Goal: Task Accomplishment & Management: Manage account settings

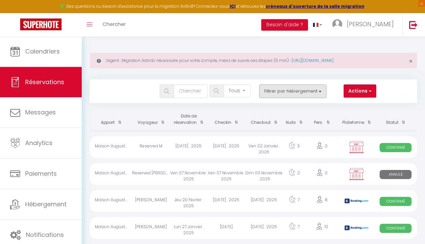
click at [280, 91] on button "Filtrer par hébergement" at bounding box center [292, 90] width 67 height 13
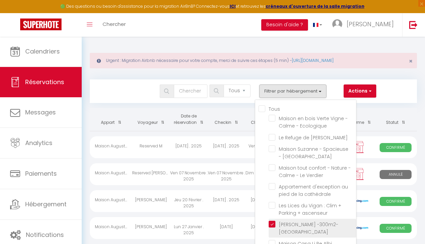
click at [271, 221] on input "[PERSON_NAME] -300m2- [GEOGRAPHIC_DATA]" at bounding box center [312, 224] width 87 height 7
checkbox input "false"
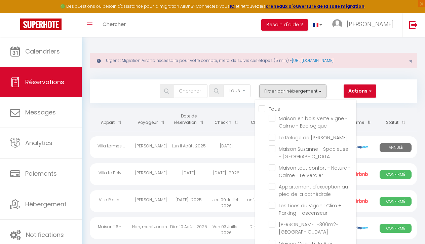
checkbox input "true"
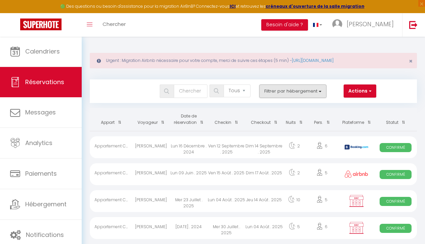
click at [288, 89] on button "Filtrer par hébergement" at bounding box center [292, 90] width 67 height 13
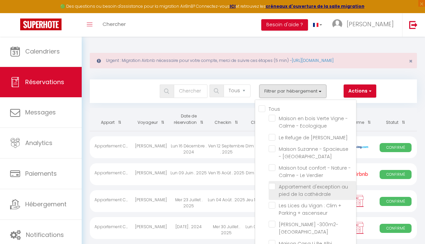
click at [272, 183] on input "Appartement d'exception au pied de la cathédrale" at bounding box center [312, 186] width 87 height 7
checkbox input "false"
click at [267, 111] on input "Tous" at bounding box center [307, 108] width 97 height 7
checkbox input "true"
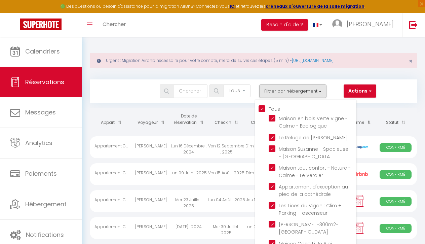
checkbox input "true"
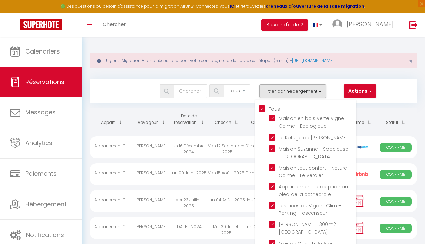
checkbox input "true"
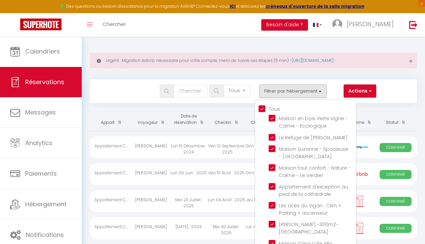
checkbox input "true"
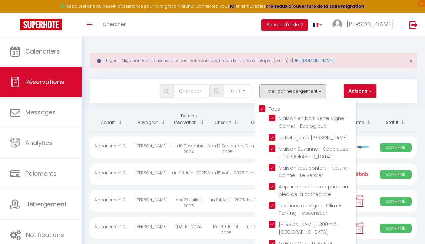
checkbox input "true"
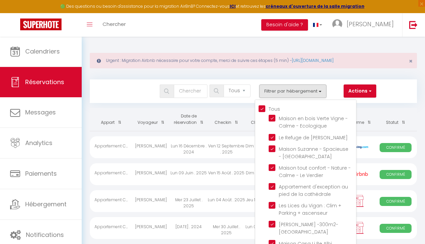
checkbox input "true"
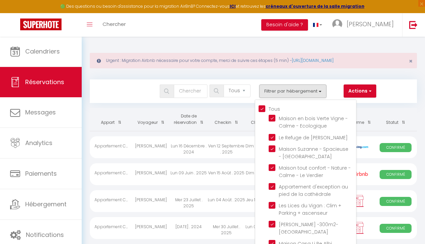
checkbox input "true"
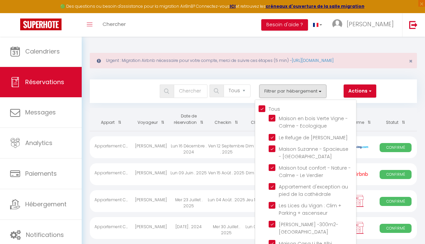
checkbox input "true"
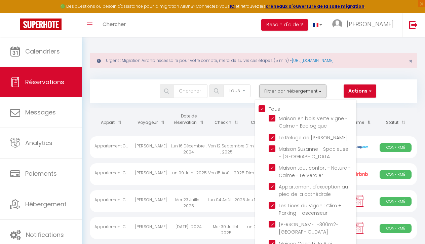
checkbox input "true"
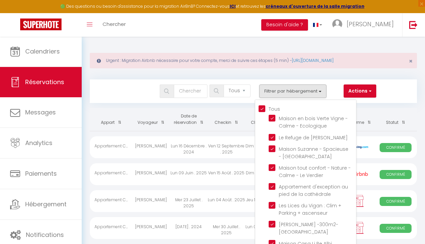
checkbox input "true"
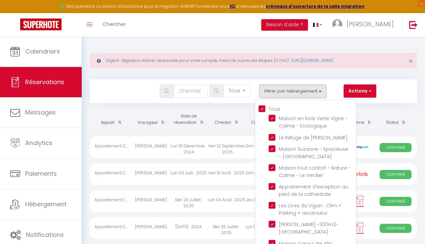
checkbox input "true"
click at [266, 110] on input "Tous" at bounding box center [307, 108] width 97 height 7
checkbox input "false"
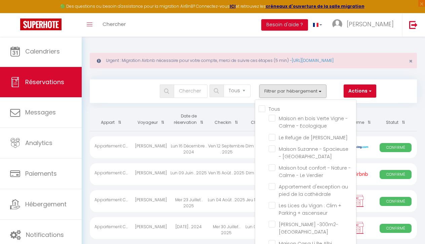
checkbox input "false"
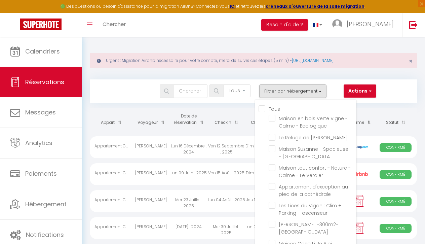
checkbox input "false"
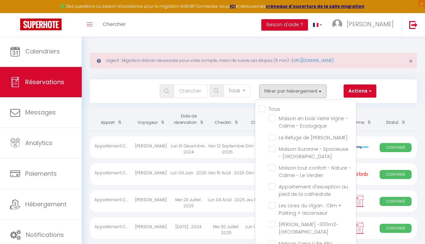
checkbox input "false"
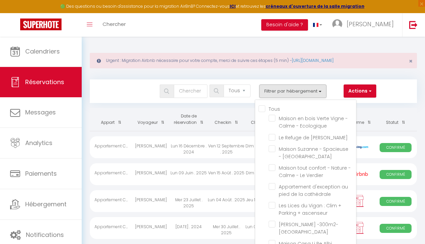
checkbox input "false"
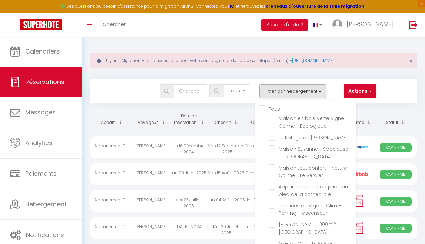
checkbox input "false"
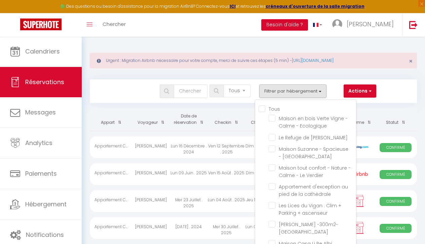
checkbox input "false"
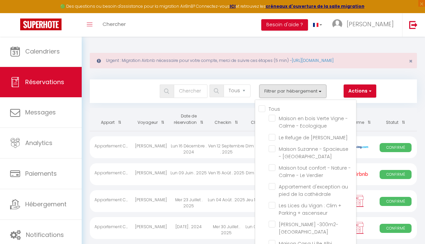
checkbox input "false"
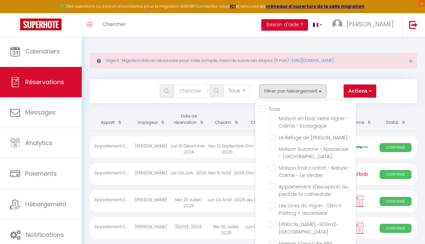
checkbox input "false"
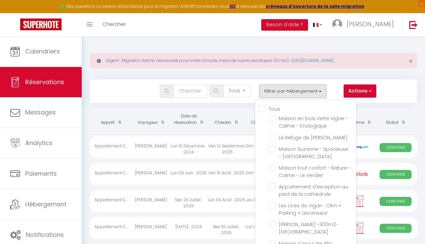
checkbox input "false"
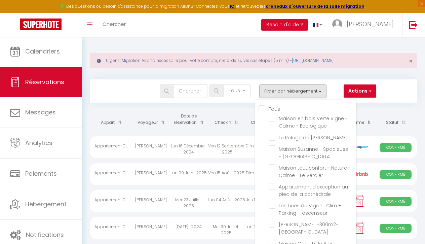
checkbox input "false"
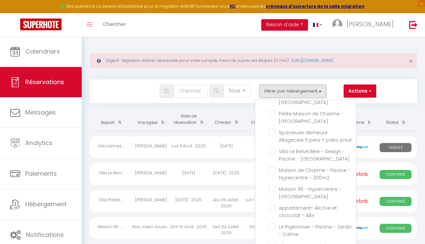
scroll to position [234, 0]
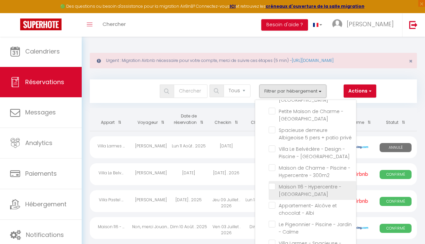
click at [272, 183] on input "Maison 116 - Hypercentre - [GEOGRAPHIC_DATA]" at bounding box center [312, 186] width 87 height 7
checkbox input "true"
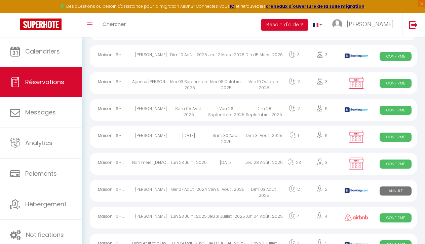
scroll to position [123, 0]
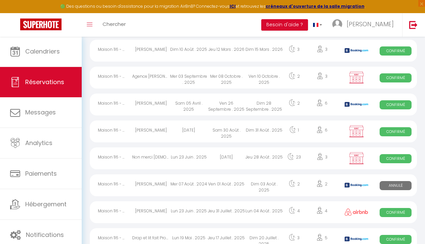
click at [237, 160] on div "[DATE]" at bounding box center [226, 158] width 38 height 22
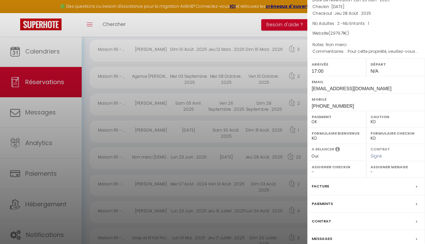
scroll to position [68, 0]
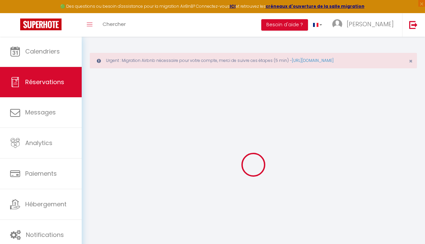
type input "Non merci"
type input "[DEMOGRAPHIC_DATA]"
type input "[EMAIL_ADDRESS][DOMAIN_NAME]"
type input "[PHONE_NUMBER]"
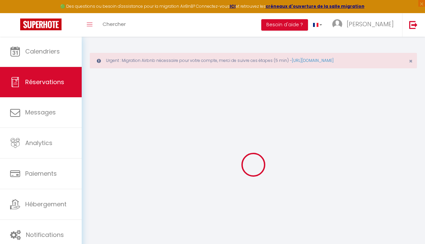
type input "[PHONE_NUMBER]"
type input "KT6 4EG"
type input "[STREET_ADDRESS][PERSON_NAME]"
type input "Surbiton"
select select "GB"
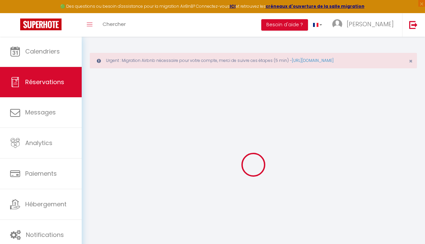
select select "36561"
select select "1"
type input "[DATE]"
select select
type input "Jeu 28 Août 2025"
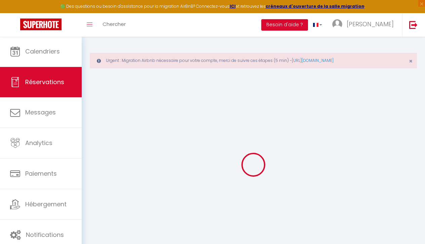
select select
type input "2"
type input "1"
select select "12"
select select "14"
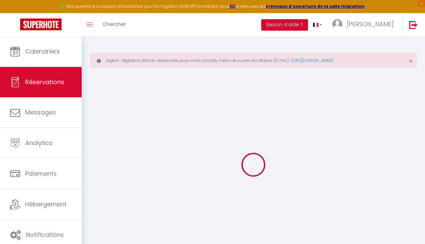
type input "2777.25"
checkbox input "false"
type input "0"
select select "69"
type input "0"
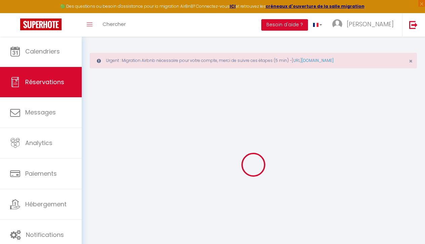
type input "0"
select select
checkbox input "false"
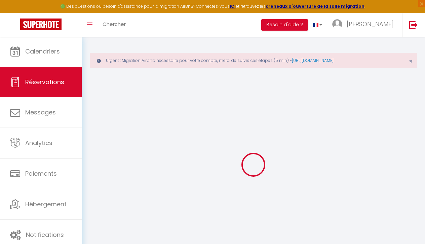
select select
checkbox input "false"
select select
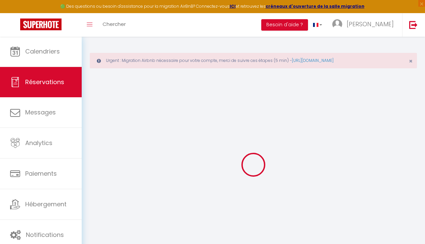
checkbox input "false"
select select
checkbox input "false"
type intéresse0 "Non merci"
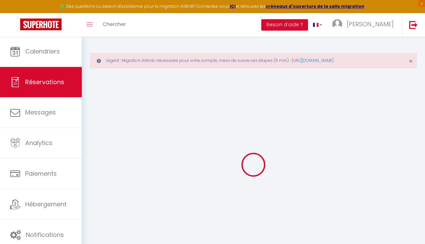
type spécifiques1 ". Pour cette propriété, veuillez-vous confirmer ci-suivant s’il vous plait? Le …"
type input "110"
type input "92.46"
select select
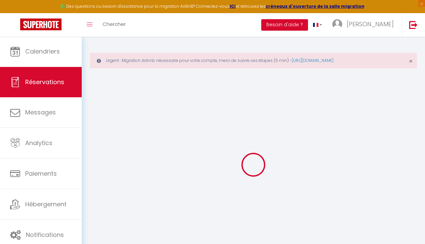
checkbox input "false"
select select "17:00"
select select
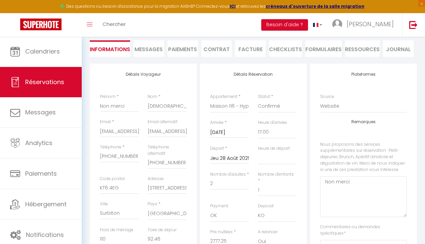
scroll to position [91, 0]
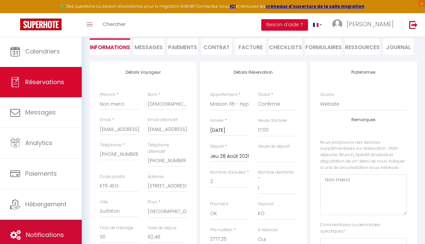
click at [22, 221] on link "Notifications" at bounding box center [41, 235] width 82 height 30
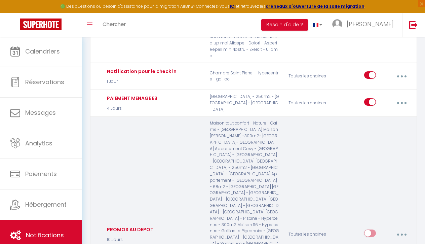
scroll to position [3619, 0]
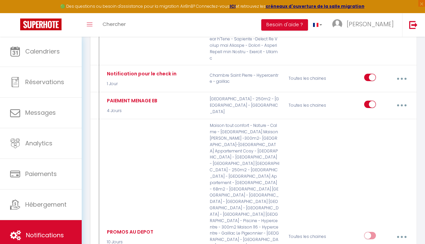
type input "RAPPEL : Linge option"
select select "3 Jours"
select select "if_booking_is_paid"
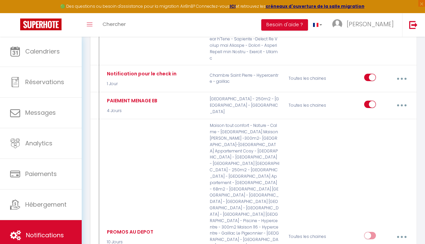
checkbox input "true"
checkbox input "false"
radio input "true"
type input "Votre arrivée approche – pensez au linge !"
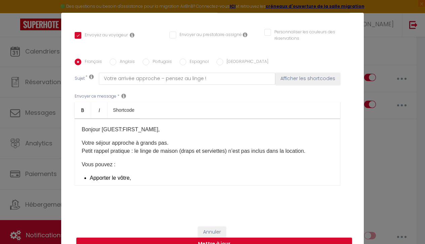
scroll to position [0, 0]
drag, startPoint x: 81, startPoint y: 128, endPoint x: 129, endPoint y: 182, distance: 71.7
click at [129, 182] on div "Bonjour [GUEST:FIRST_NAME],​ Votre séjour approche à grands pas. Petit rappel p…" at bounding box center [208, 151] width 266 height 67
click at [111, 148] on p "Votre séjour approche à grands pas. Petit rappel pratique : le linge de maison …" at bounding box center [207, 147] width 251 height 16
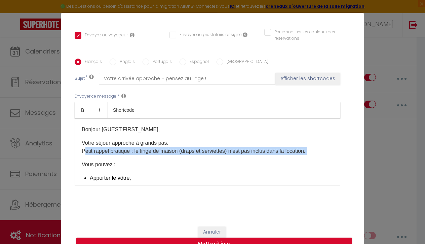
click at [111, 148] on p "Votre séjour approche à grands pas. Petit rappel pratique : le linge de maison …" at bounding box center [207, 147] width 251 height 16
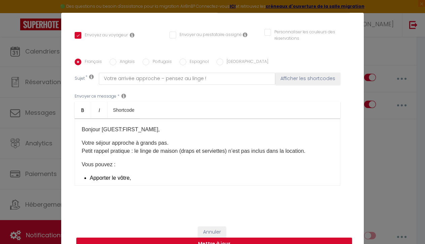
click at [93, 127] on p "Bonjour [GUEST:FIRST_NAME],​" at bounding box center [207, 129] width 251 height 8
click at [90, 145] on p "Votre séjour approche à grands pas. Petit rappel pratique : le linge de maison …" at bounding box center [207, 147] width 251 height 16
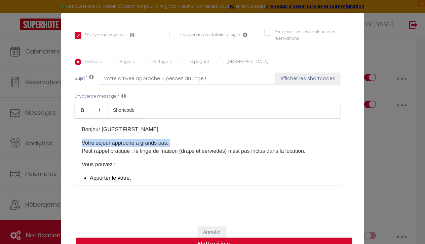
click at [90, 145] on p "Votre séjour approche à grands pas. Petit rappel pratique : le linge de maison …" at bounding box center [207, 147] width 251 height 16
copy p "Votre séjour approche à grands pas."
click at [137, 152] on p "Votre séjour approche à grands pas. Petit rappel pratique : le linge de maison …" at bounding box center [207, 147] width 251 height 16
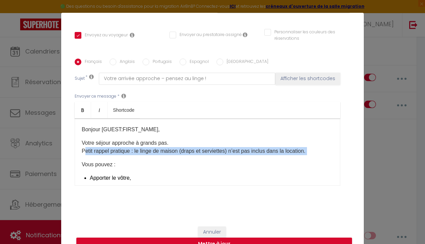
click at [137, 152] on p "Votre séjour approche à grands pas. Petit rappel pratique : le linge de maison …" at bounding box center [207, 147] width 251 height 16
copy div "Petit rappel pratique : le linge de maison (draps et serviettes) n’est pas incl…"
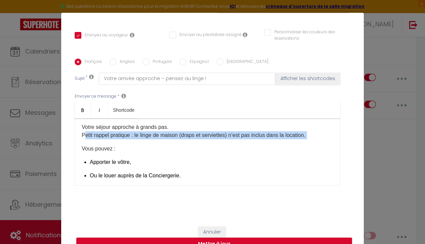
scroll to position [19, 0]
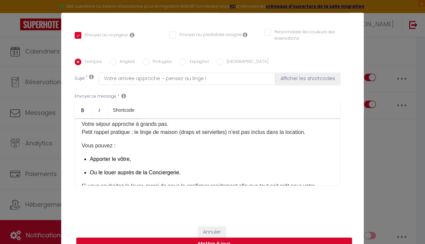
click at [95, 147] on p "Vous pouvez :" at bounding box center [207, 146] width 251 height 8
copy div "Vous pouvez :"
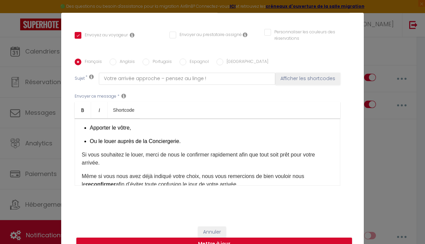
scroll to position [75, 0]
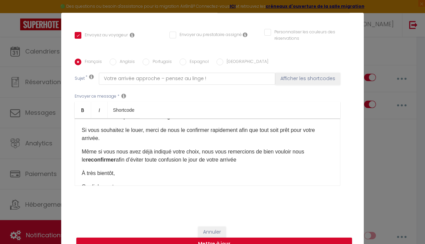
click at [168, 129] on p "Si vous souhaitez le louer, merci de nous le confirmer rapidement afin que tout…" at bounding box center [207, 134] width 251 height 16
drag, startPoint x: 160, startPoint y: 130, endPoint x: 172, endPoint y: 140, distance: 16.5
click at [172, 141] on p "Si vous souhaitez le louer, merci de nous le confirmer rapidement afin que tout…" at bounding box center [207, 134] width 251 height 16
click at [166, 131] on p "Si vous souhaitez le louer, merci de nous le confirmer rapidement afin que tout…" at bounding box center [207, 134] width 251 height 16
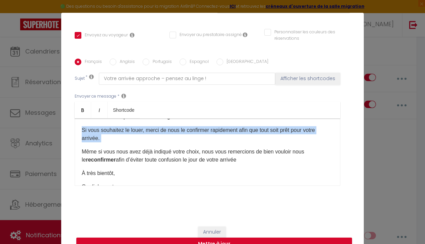
click at [166, 131] on p "Si vous souhaitez le louer, merci de nous le confirmer rapidement afin que tout…" at bounding box center [207, 134] width 251 height 16
copy p "Si vous souhaitez le louer, merci de nous le confirmer rapidement afin que tout…"
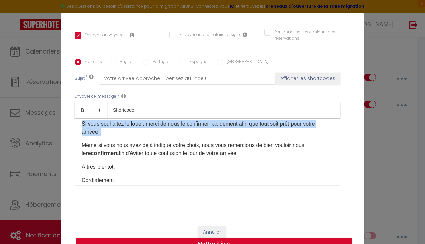
scroll to position [85, 0]
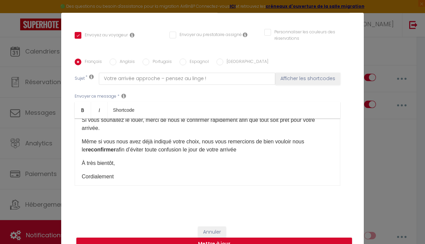
click at [140, 144] on p "Même si vous nous avez déjà indiqué votre choix, nous vous remercions de bien v…" at bounding box center [207, 146] width 251 height 16
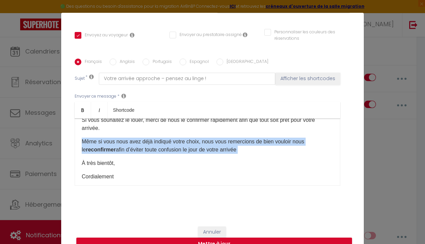
click at [140, 144] on p "Même si vous nous avez déjà indiqué votre choix, nous vous remercions de bien v…" at bounding box center [207, 146] width 251 height 16
copy div "Même si vous nous avez déjà indiqué votre choix, nous vous remercions de bien v…"
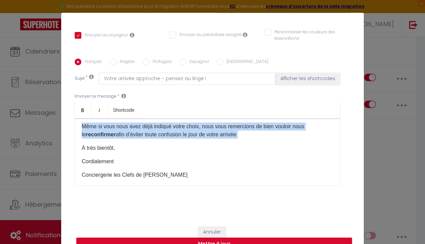
scroll to position [104, 0]
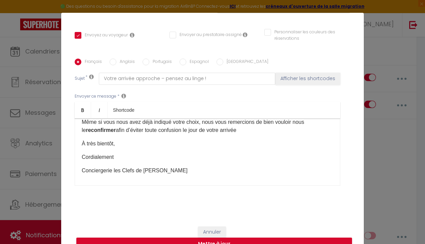
click at [87, 143] on p "À très bientôt," at bounding box center [207, 144] width 251 height 8
copy p "À très bientôt,"
click at [100, 157] on p "Cordialement" at bounding box center [207, 157] width 251 height 8
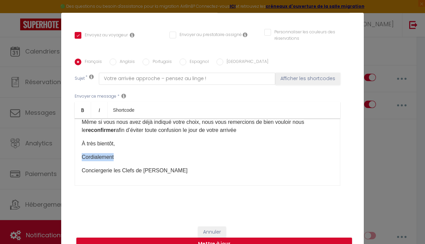
click at [100, 157] on p "Cordialement" at bounding box center [207, 157] width 251 height 8
copy p "Cordialement"
click at [401, 90] on div "Modifier la notification × Titre * RAPPEL : Linge option Pour cet hébergement S…" at bounding box center [212, 122] width 425 height 244
click at [214, 233] on button "Annuler" at bounding box center [212, 231] width 28 height 11
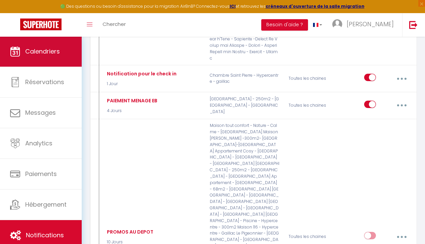
click at [63, 58] on link "Calendriers" at bounding box center [41, 51] width 82 height 30
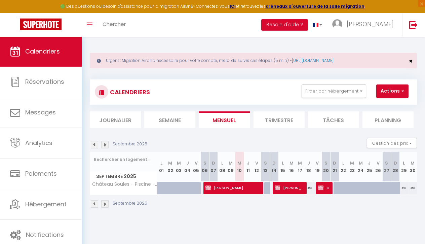
click at [411, 60] on span "×" at bounding box center [411, 61] width 4 height 8
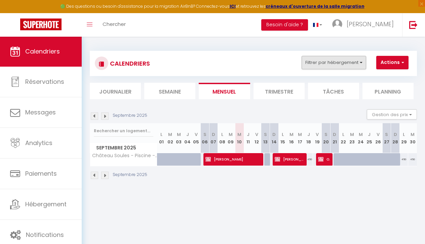
click at [324, 63] on button "Filtrer par hébergement" at bounding box center [334, 62] width 65 height 13
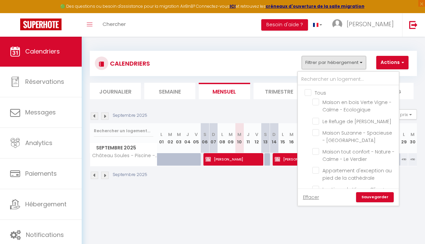
click at [307, 89] on input "Tous" at bounding box center [355, 92] width 101 height 7
checkbox input "true"
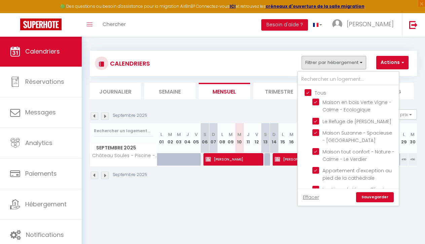
checkbox input "true"
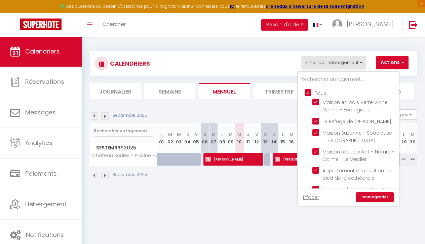
checkbox input "true"
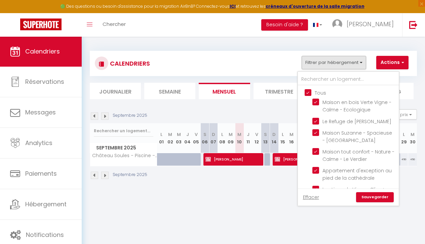
checkbox input "true"
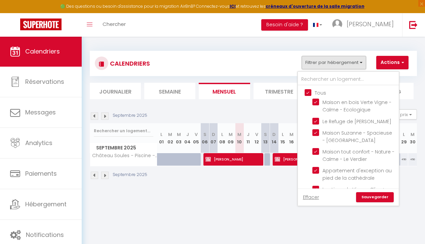
checkbox input "true"
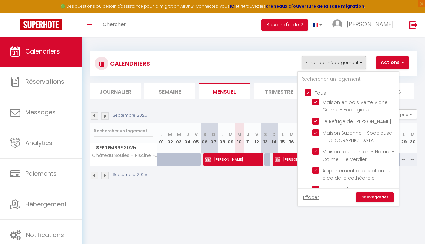
checkbox input "true"
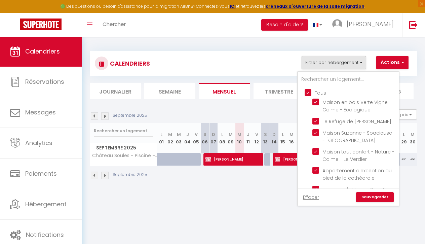
checkbox input "true"
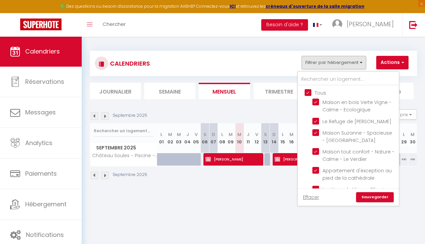
checkbox input "true"
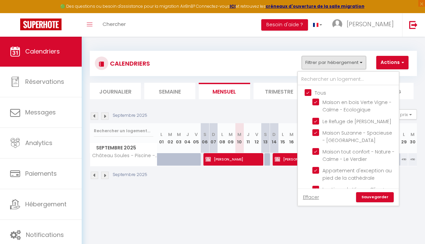
checkbox input "true"
click at [307, 89] on input "Tous" at bounding box center [355, 92] width 101 height 7
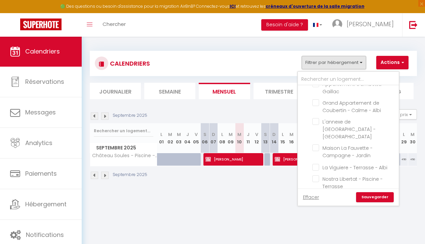
scroll to position [725, 0]
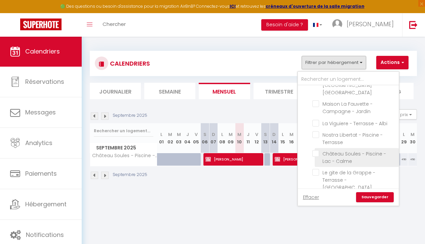
click at [317, 150] on input "Château Soules - Piscine - Lac - Calme" at bounding box center [354, 153] width 84 height 7
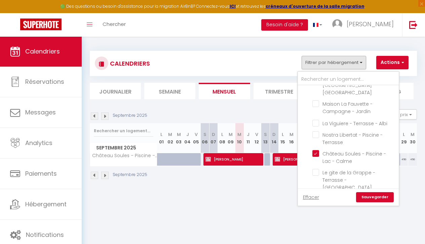
click at [371, 199] on link "Sauvegarder" at bounding box center [375, 197] width 38 height 10
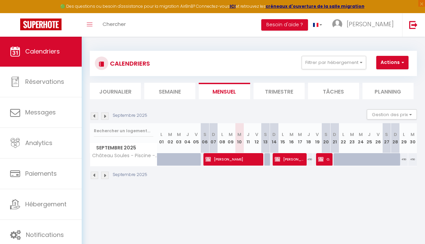
click at [297, 157] on span "[PERSON_NAME]" at bounding box center [289, 159] width 29 height 13
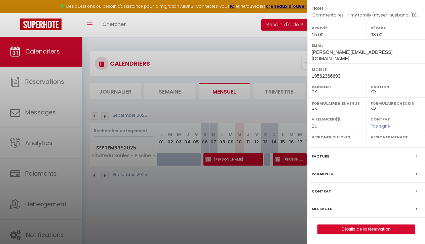
scroll to position [85, 0]
click at [354, 228] on link "Détails de la réservation" at bounding box center [366, 229] width 97 height 9
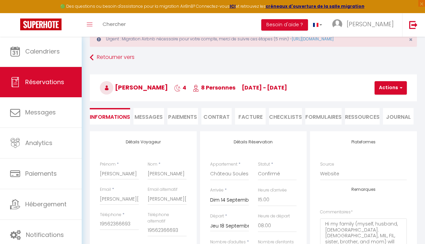
scroll to position [35, 0]
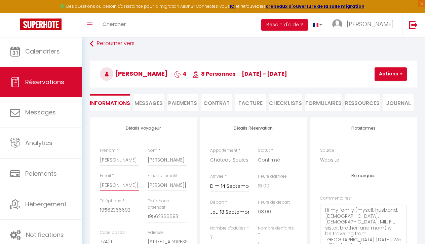
click at [113, 186] on input "[PERSON_NAME][EMAIL_ADDRESS][DOMAIN_NAME]" at bounding box center [119, 185] width 39 height 12
click at [398, 79] on button "Actions" at bounding box center [391, 73] width 32 height 13
click at [341, 68] on h3 "[PERSON_NAME] 4 8 Personnes [DATE] - [DATE]" at bounding box center [253, 74] width 327 height 27
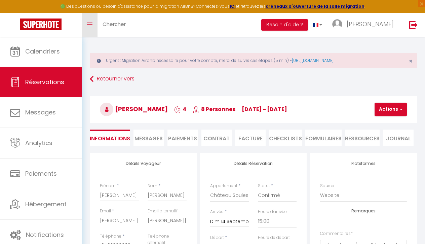
scroll to position [0, 0]
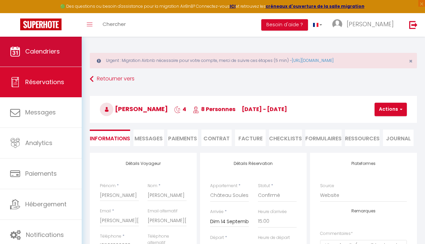
click at [50, 49] on span "Calendriers" at bounding box center [42, 51] width 35 height 8
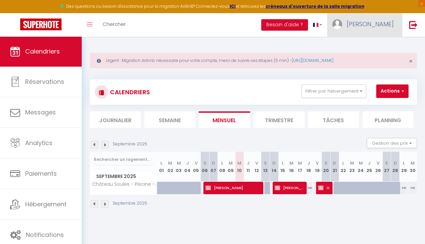
click at [387, 15] on link "[PERSON_NAME]" at bounding box center [364, 25] width 75 height 24
click at [378, 44] on link "Paramètres" at bounding box center [375, 46] width 50 height 11
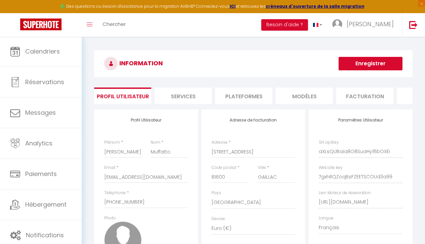
click at [198, 92] on li "Services" at bounding box center [183, 95] width 57 height 16
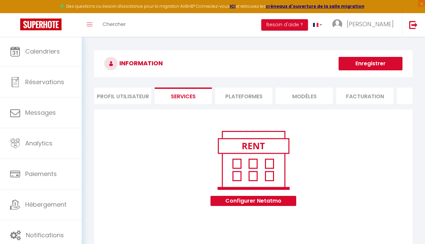
click at [142, 91] on li "Profil Utilisateur" at bounding box center [122, 95] width 57 height 16
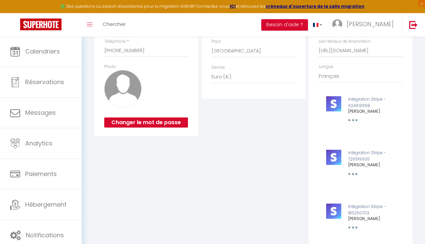
scroll to position [73, 0]
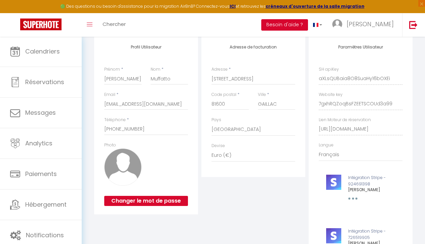
click at [308, 26] on button "Besoin d'aide ?" at bounding box center [284, 24] width 47 height 11
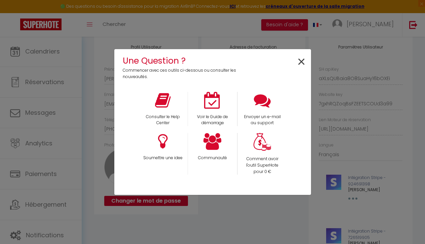
click at [302, 62] on span "×" at bounding box center [301, 61] width 9 height 21
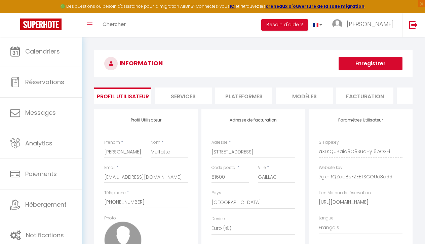
scroll to position [0, 0]
click at [307, 26] on button "Besoin d'aide ?" at bounding box center [284, 24] width 47 height 11
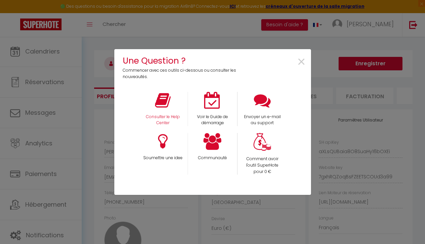
click at [168, 107] on icon at bounding box center [162, 100] width 15 height 17
click at [245, 31] on div "Une Question ? Commencer avec ces outils ci-dessous ou consulter les nouveautés…" at bounding box center [212, 122] width 197 height 244
click at [301, 64] on span "×" at bounding box center [301, 61] width 9 height 21
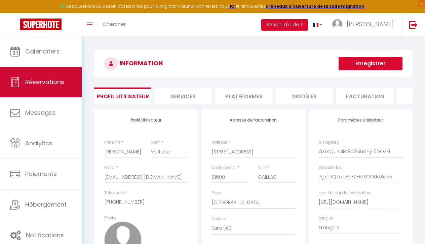
click at [58, 77] on link "Réservations" at bounding box center [41, 82] width 82 height 30
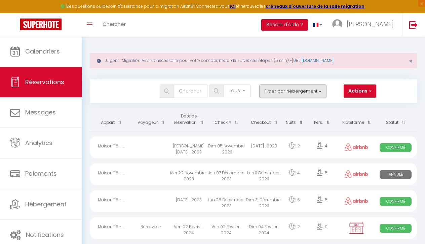
click at [289, 90] on button "Filtrer par hébergement" at bounding box center [292, 90] width 67 height 13
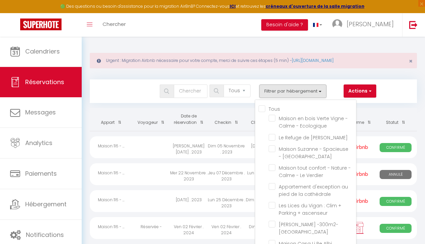
click at [263, 108] on input "Tous" at bounding box center [307, 108] width 97 height 7
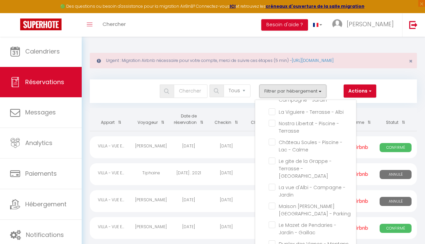
scroll to position [745, 0]
click at [242, 111] on th "Checkin" at bounding box center [226, 119] width 38 height 23
